Goal: Complete application form: Complete application form

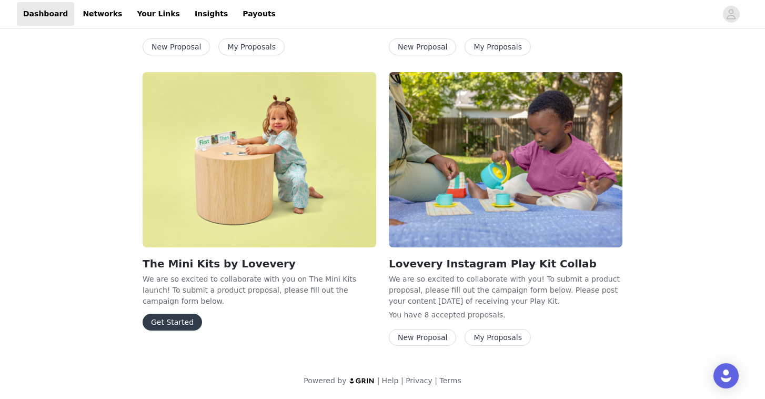
scroll to position [270, 0]
click at [157, 314] on button "Get Started" at bounding box center [172, 322] width 59 height 17
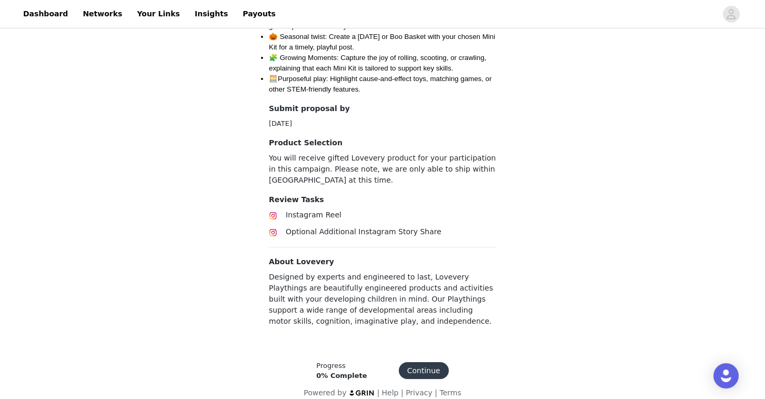
scroll to position [498, 0]
click at [412, 363] on button "Continue" at bounding box center [424, 371] width 50 height 17
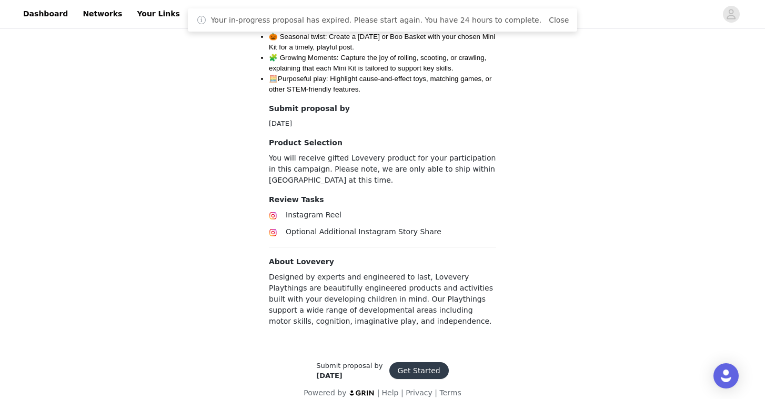
scroll to position [498, 0]
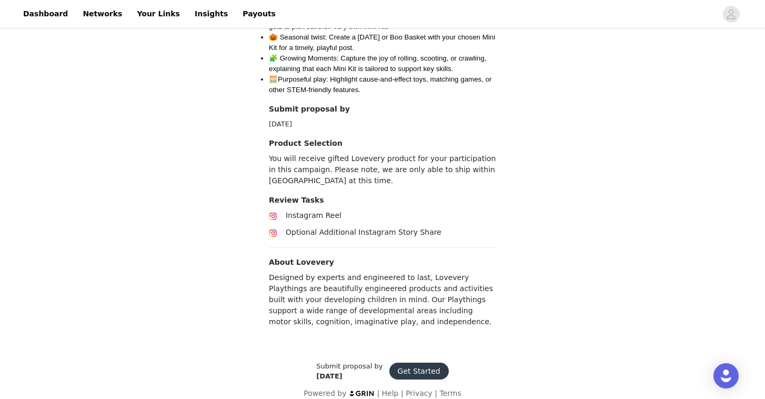
click at [423, 363] on button "Get Started" at bounding box center [418, 371] width 59 height 17
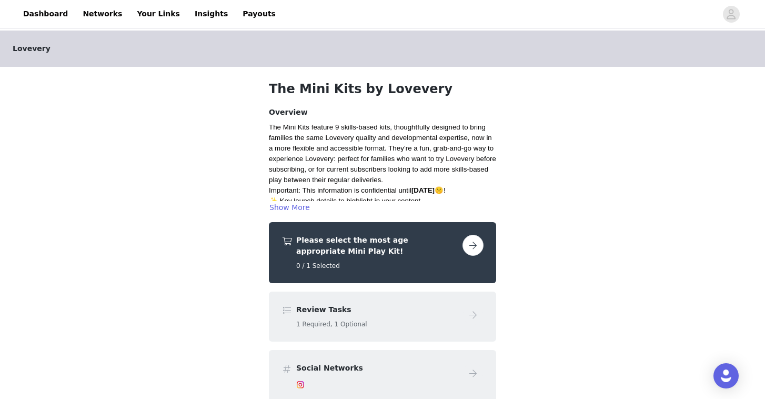
click at [474, 246] on button "button" at bounding box center [473, 245] width 21 height 21
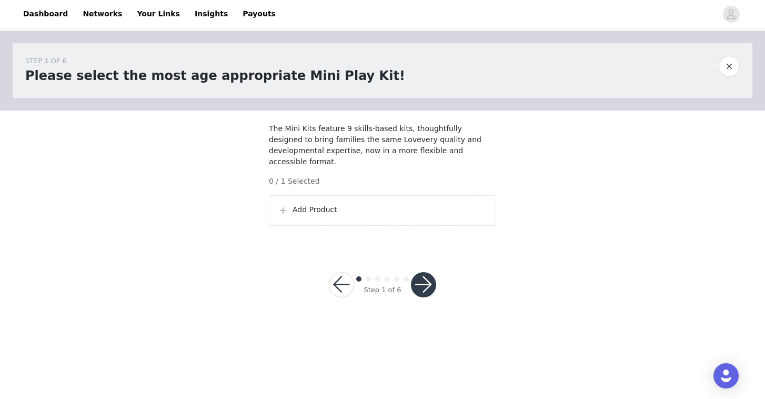
click at [335, 208] on p "Add Product" at bounding box center [390, 209] width 195 height 11
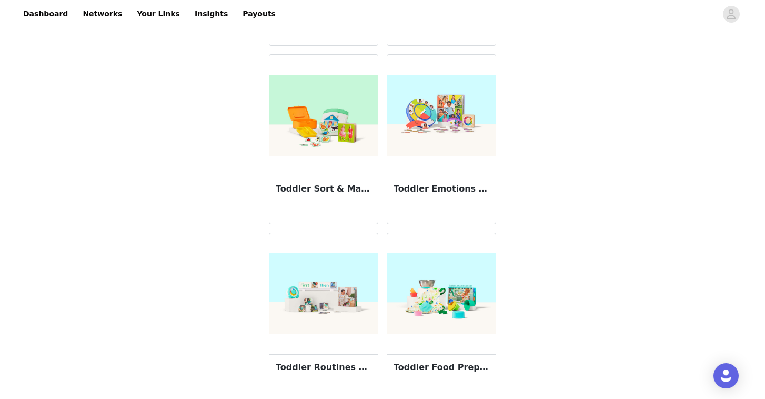
scroll to position [371, 0]
click at [444, 142] on img at bounding box center [441, 116] width 108 height 82
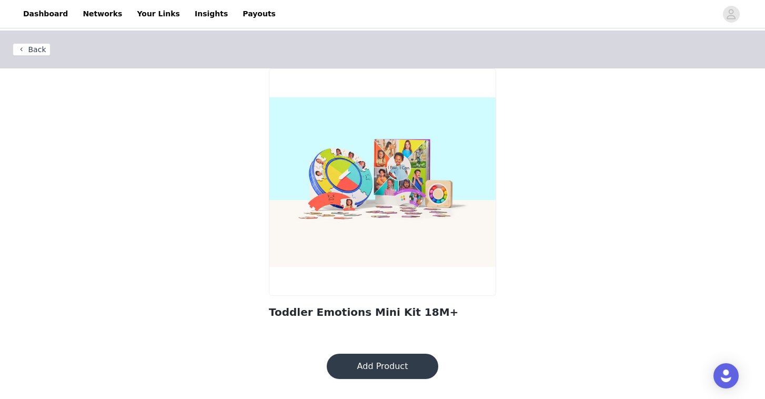
click at [375, 369] on button "Add Product" at bounding box center [383, 366] width 112 height 25
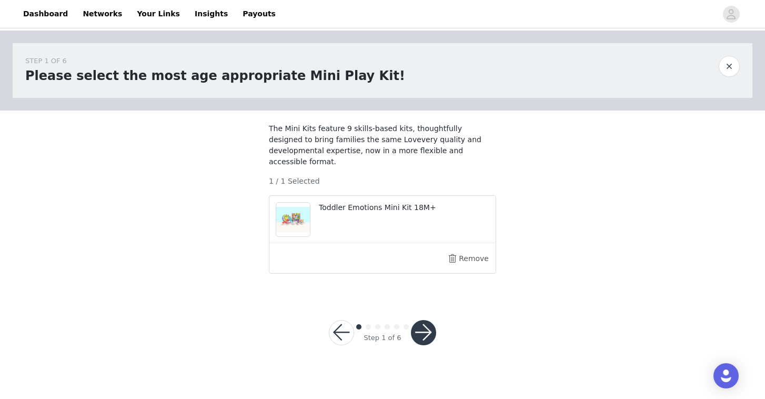
click at [421, 328] on button "button" at bounding box center [423, 332] width 25 height 25
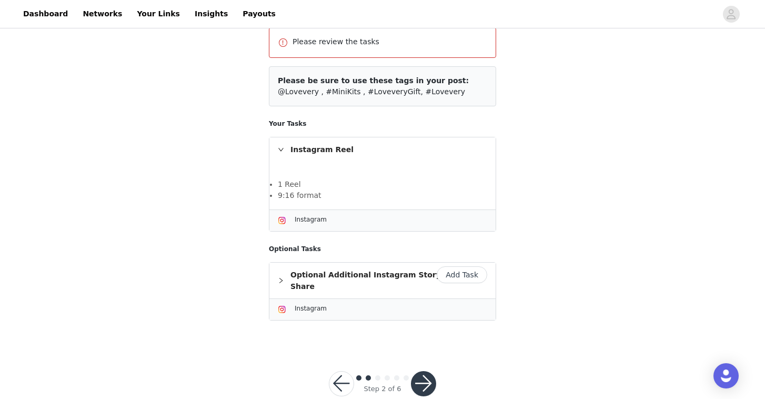
scroll to position [126, 0]
click at [448, 267] on button "Add Task" at bounding box center [462, 275] width 51 height 17
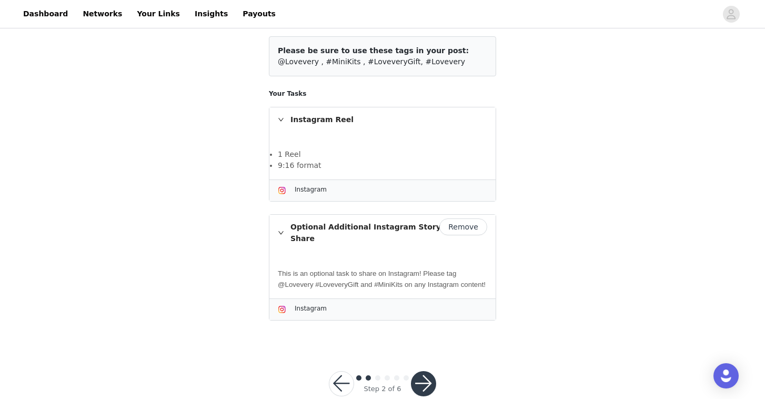
scroll to position [117, 0]
click at [425, 372] on button "button" at bounding box center [423, 384] width 25 height 25
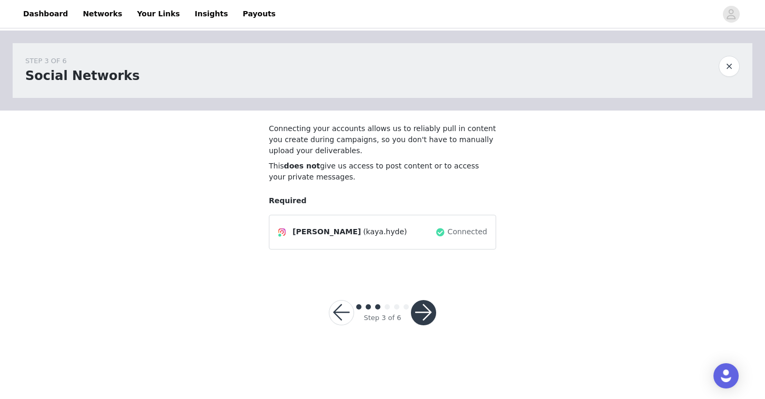
click at [429, 309] on button "button" at bounding box center [423, 312] width 25 height 25
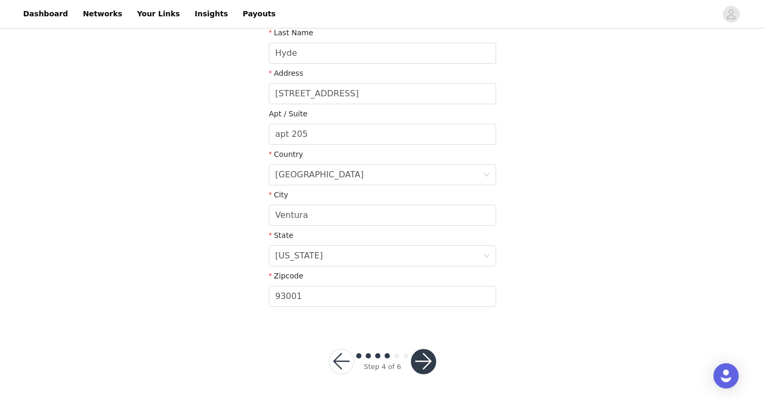
click at [423, 355] on button "button" at bounding box center [423, 361] width 25 height 25
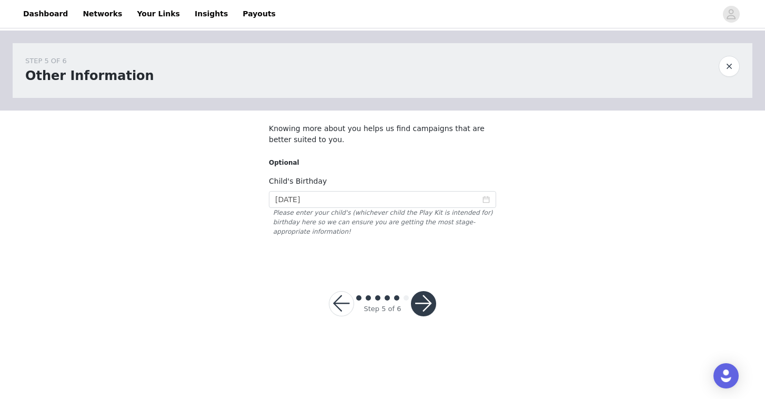
click at [426, 298] on button "button" at bounding box center [423, 303] width 25 height 25
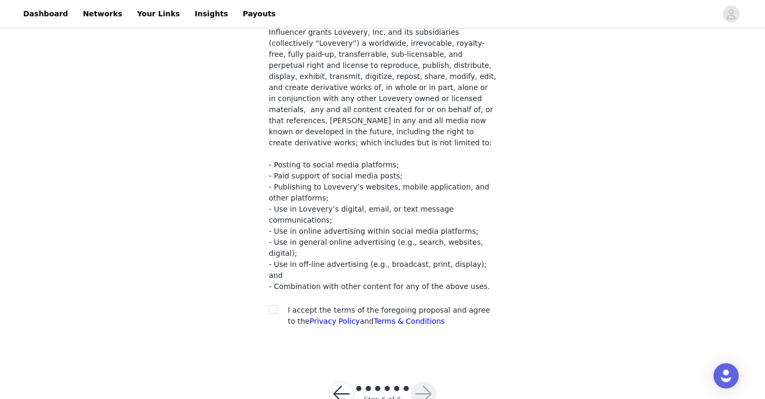
scroll to position [158, 0]
click at [269, 306] on input "checkbox" at bounding box center [272, 309] width 7 height 7
checkbox input "true"
click at [427, 382] on button "button" at bounding box center [423, 394] width 25 height 25
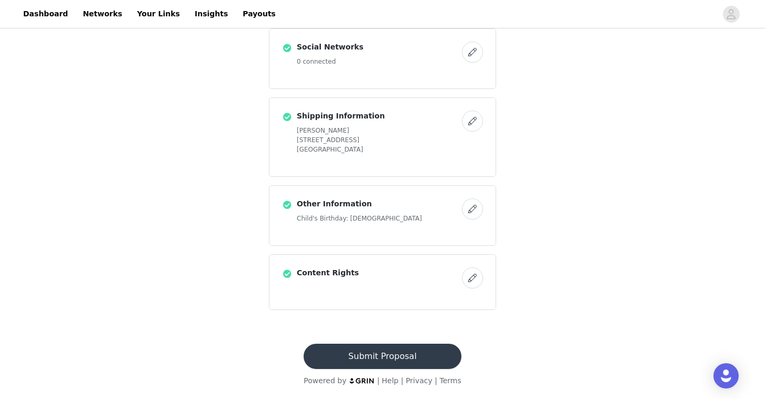
scroll to position [414, 0]
click at [412, 362] on button "Submit Proposal" at bounding box center [382, 356] width 157 height 25
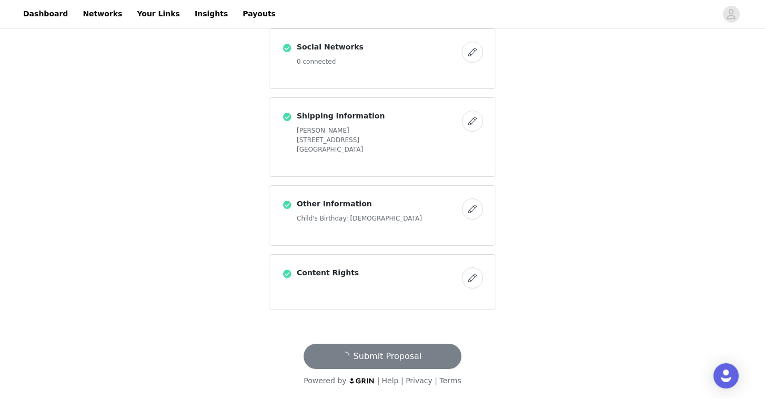
scroll to position [0, 0]
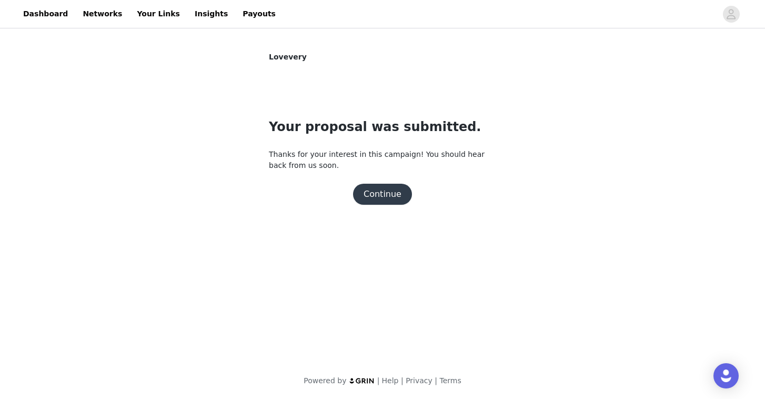
click at [399, 198] on button "Continue" at bounding box center [382, 194] width 59 height 21
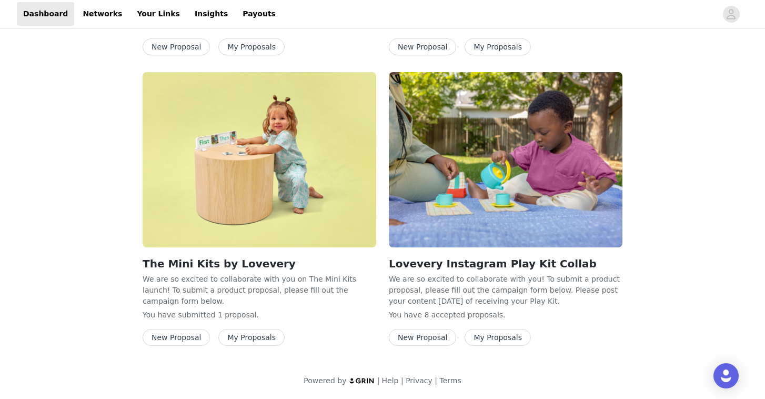
scroll to position [270, 0]
